Goal: Book appointment/travel/reservation

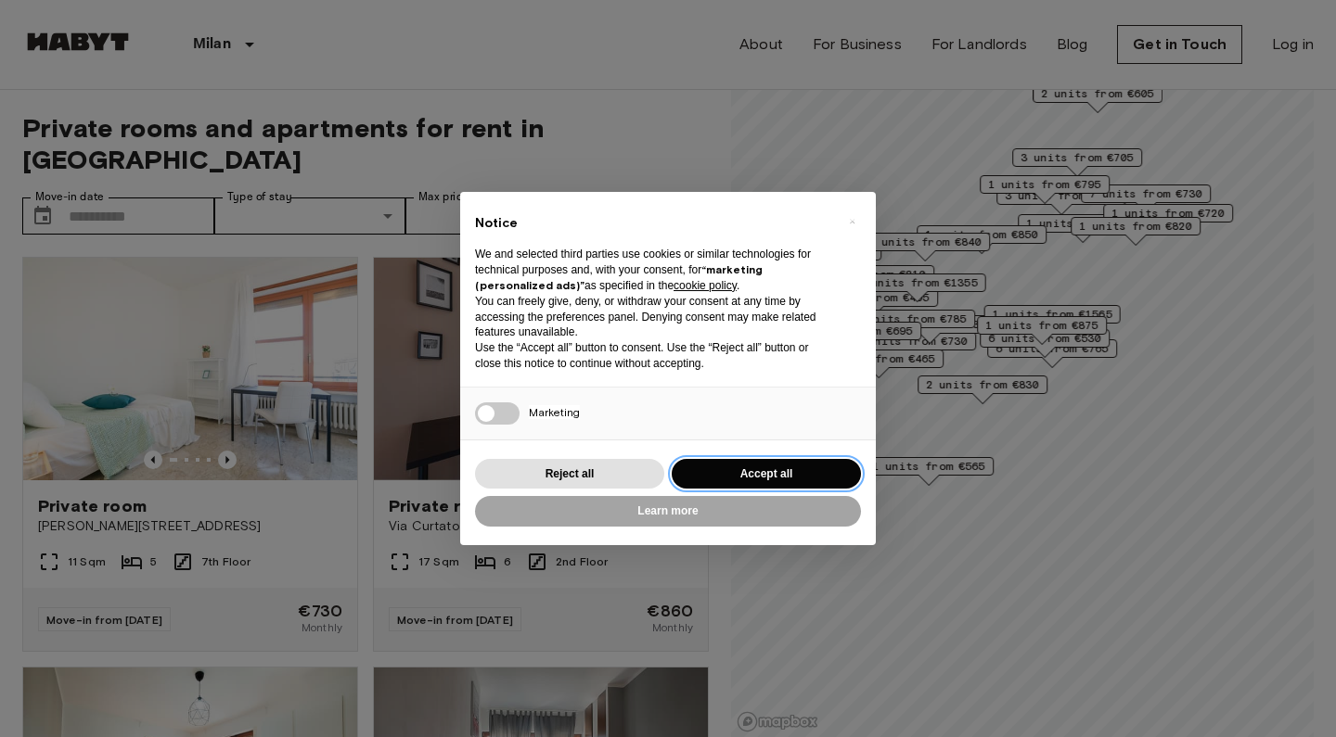
click at [766, 467] on button "Accept all" at bounding box center [766, 474] width 189 height 31
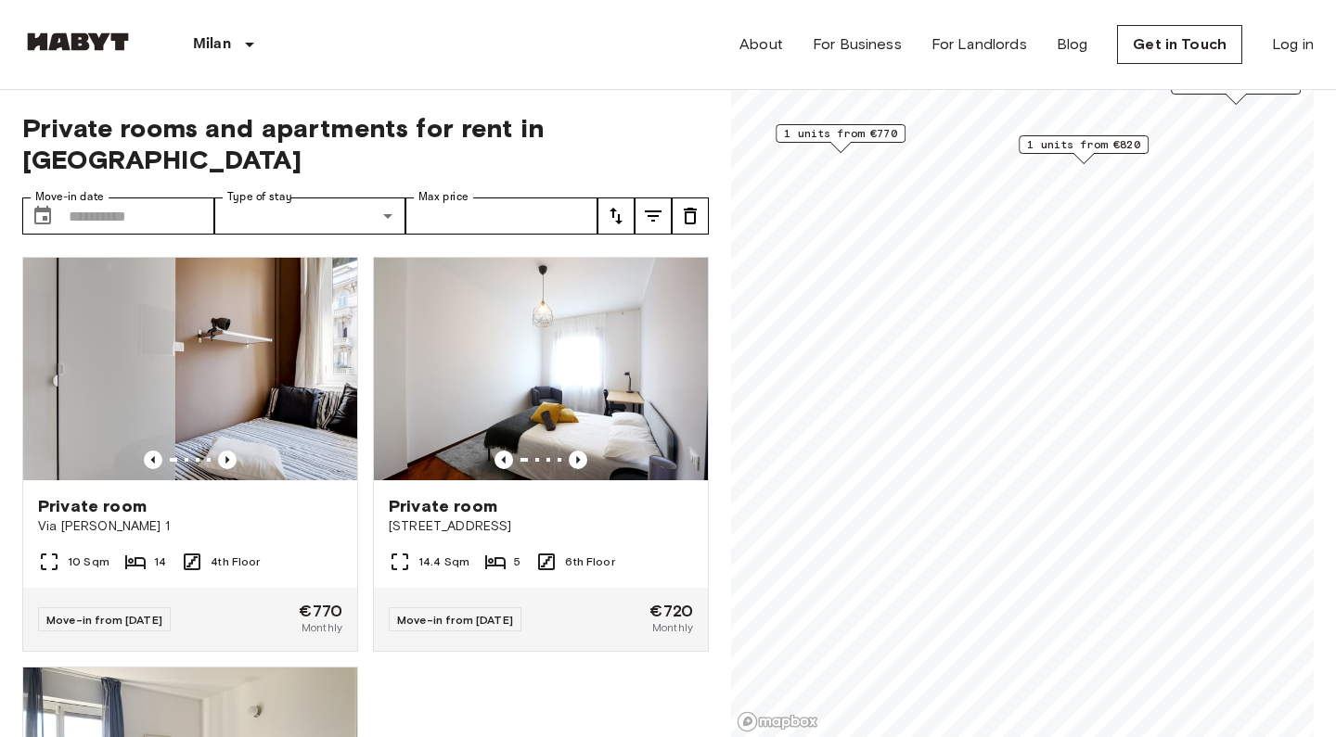
click at [826, 132] on span "1 units from €770" at bounding box center [840, 133] width 113 height 17
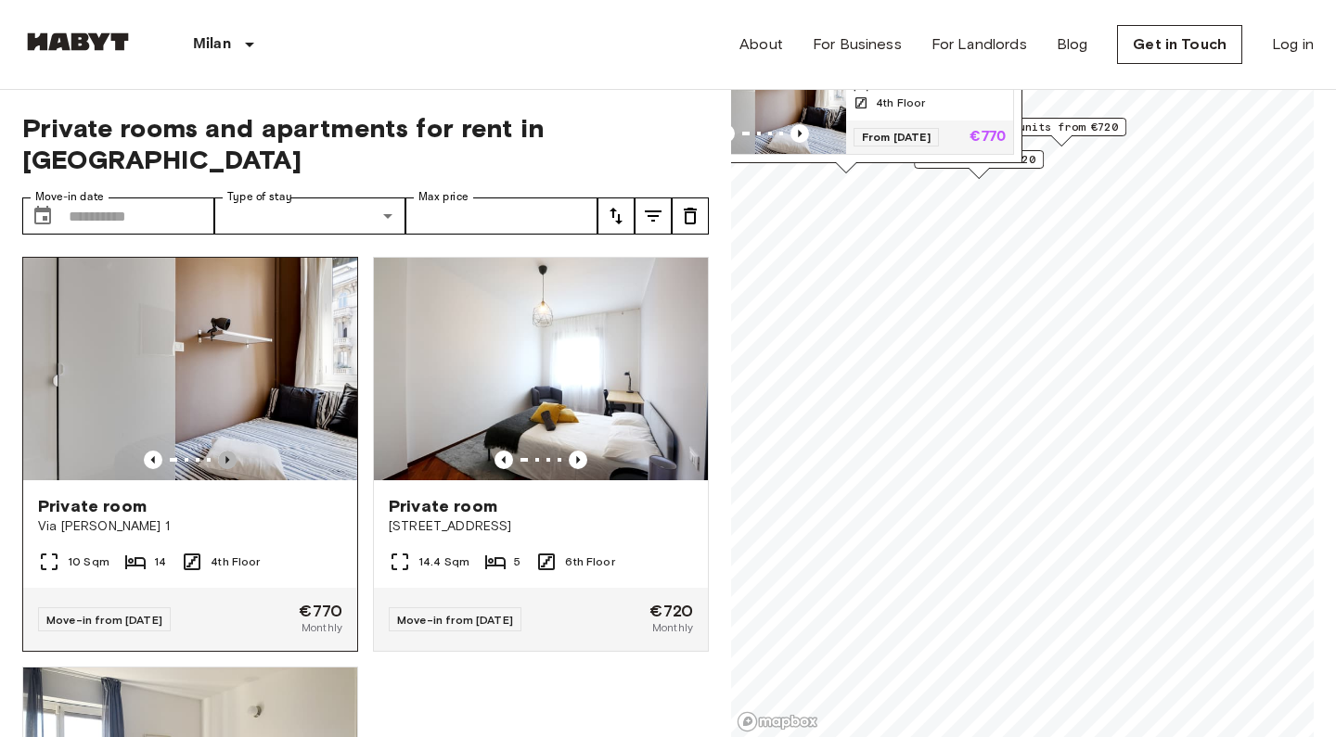
click at [225, 451] on icon "Previous image" at bounding box center [227, 460] width 19 height 19
